Goal: Information Seeking & Learning: Learn about a topic

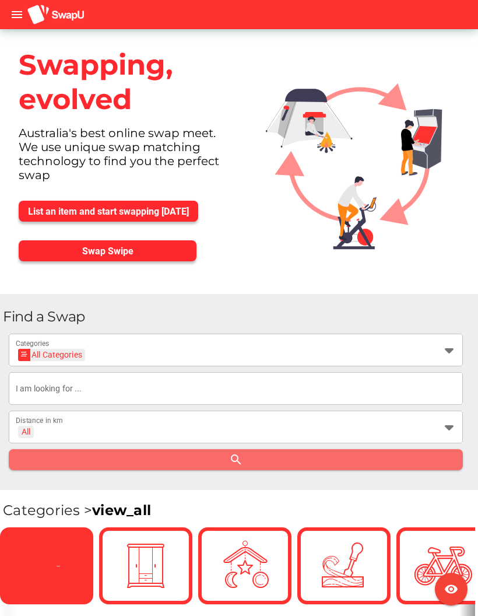
click at [34, 545] on div at bounding box center [46, 566] width 58 height 58
click at [38, 394] on input "text" at bounding box center [236, 388] width 440 height 33
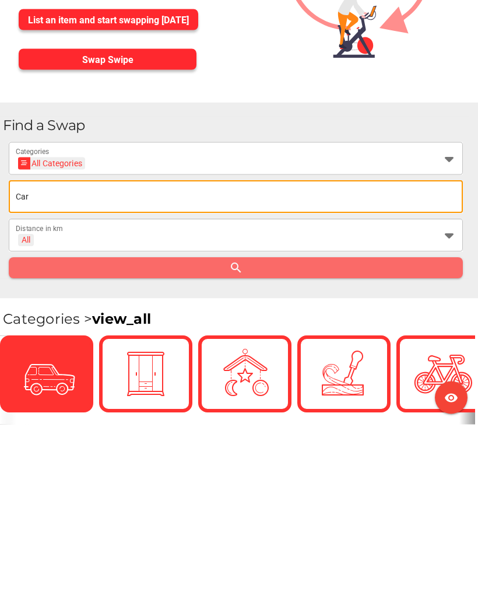
type input "Car"
click at [34, 426] on div "All" at bounding box center [26, 432] width 16 height 12
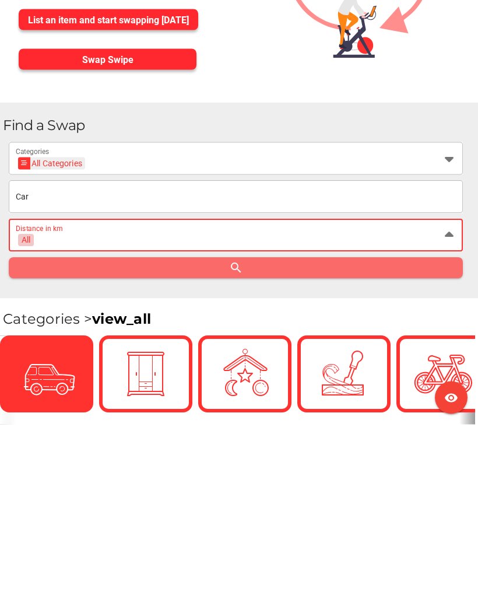
scroll to position [192, 0]
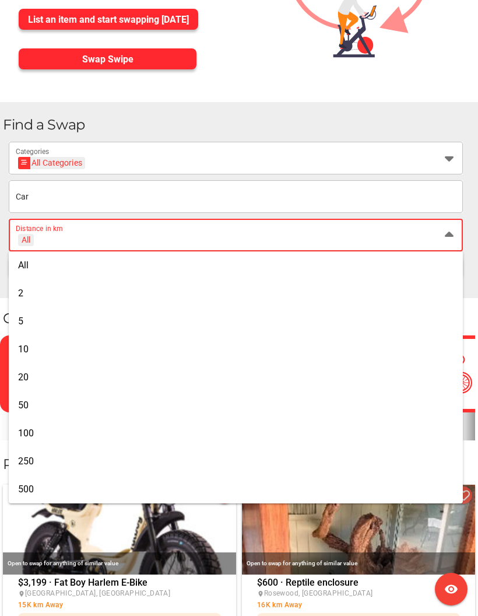
click at [30, 383] on div "20" at bounding box center [236, 377] width 436 height 11
type input "+ 20 km"
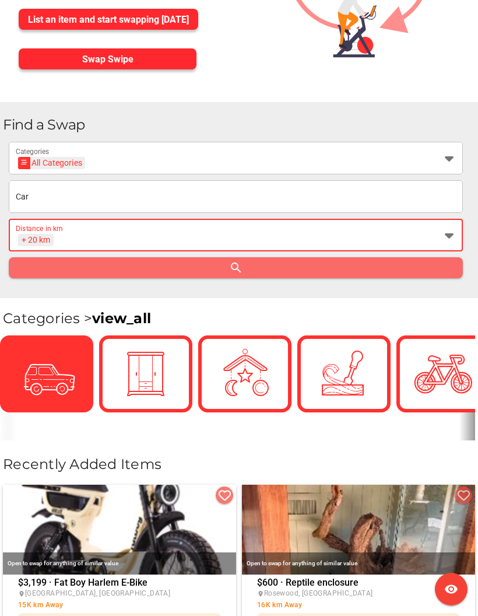
click at [33, 157] on div "All Categories" at bounding box center [52, 163] width 61 height 12
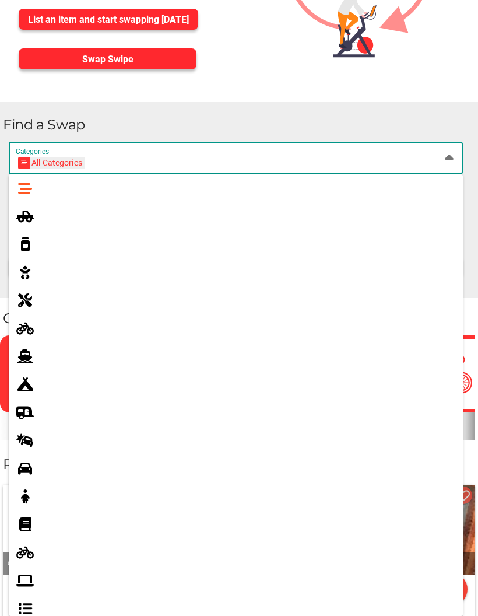
click at [22, 215] on icon at bounding box center [25, 216] width 14 height 14
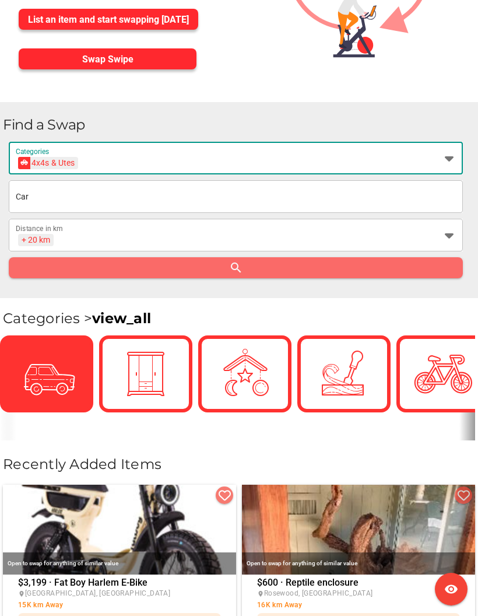
click at [27, 166] on icon at bounding box center [24, 163] width 6 height 6
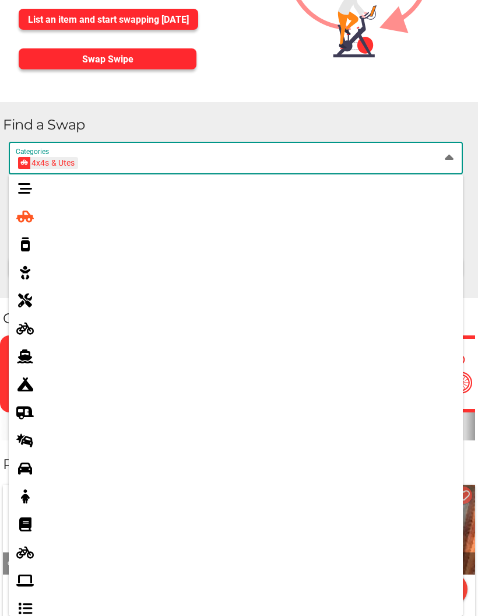
click at [21, 160] on icon at bounding box center [24, 163] width 6 height 6
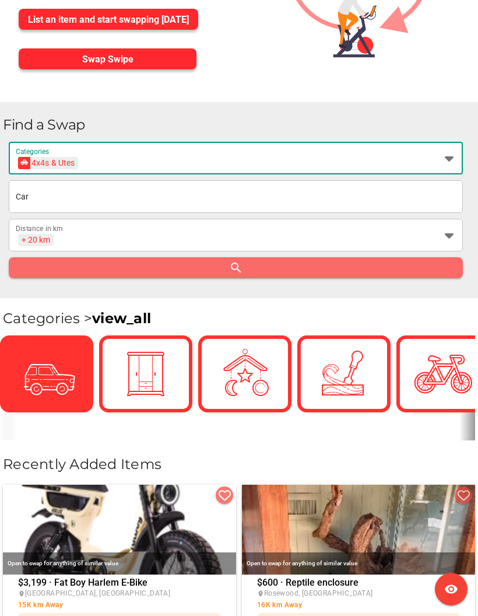
click at [24, 164] on icon at bounding box center [24, 163] width 6 height 6
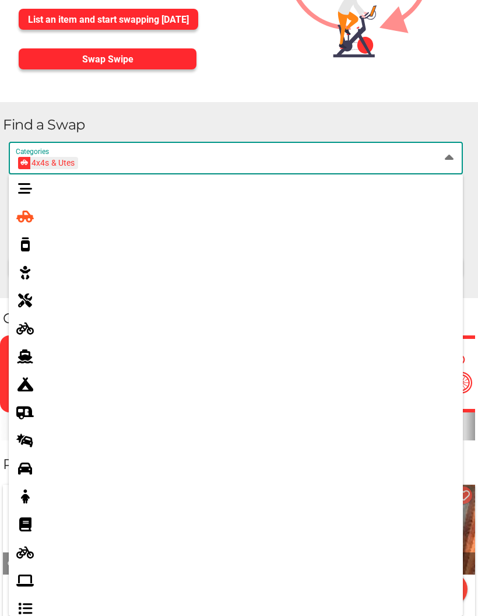
click at [23, 470] on icon at bounding box center [25, 468] width 14 height 14
type input "Cars"
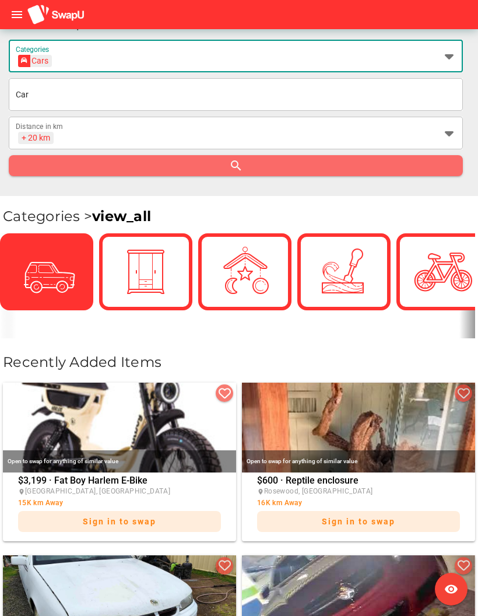
scroll to position [288, 0]
